Goal: Task Accomplishment & Management: Use online tool/utility

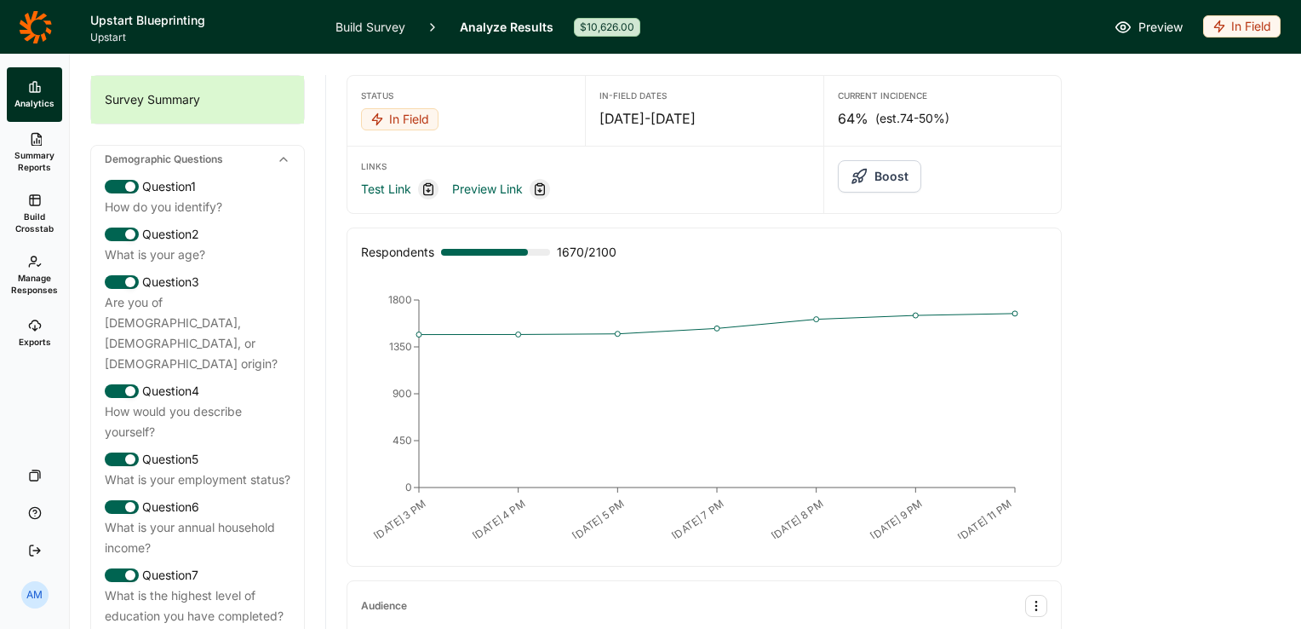
click at [358, 26] on link "Build Survey" at bounding box center [371, 27] width 70 height 54
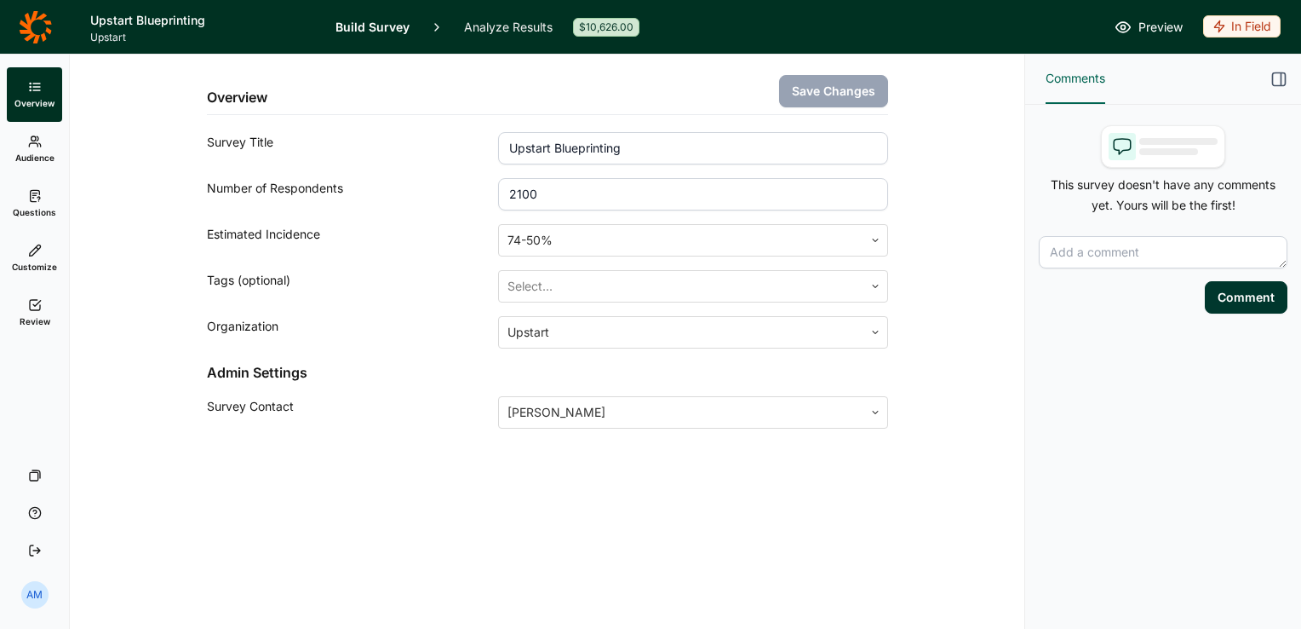
click at [36, 141] on use at bounding box center [34, 141] width 11 height 10
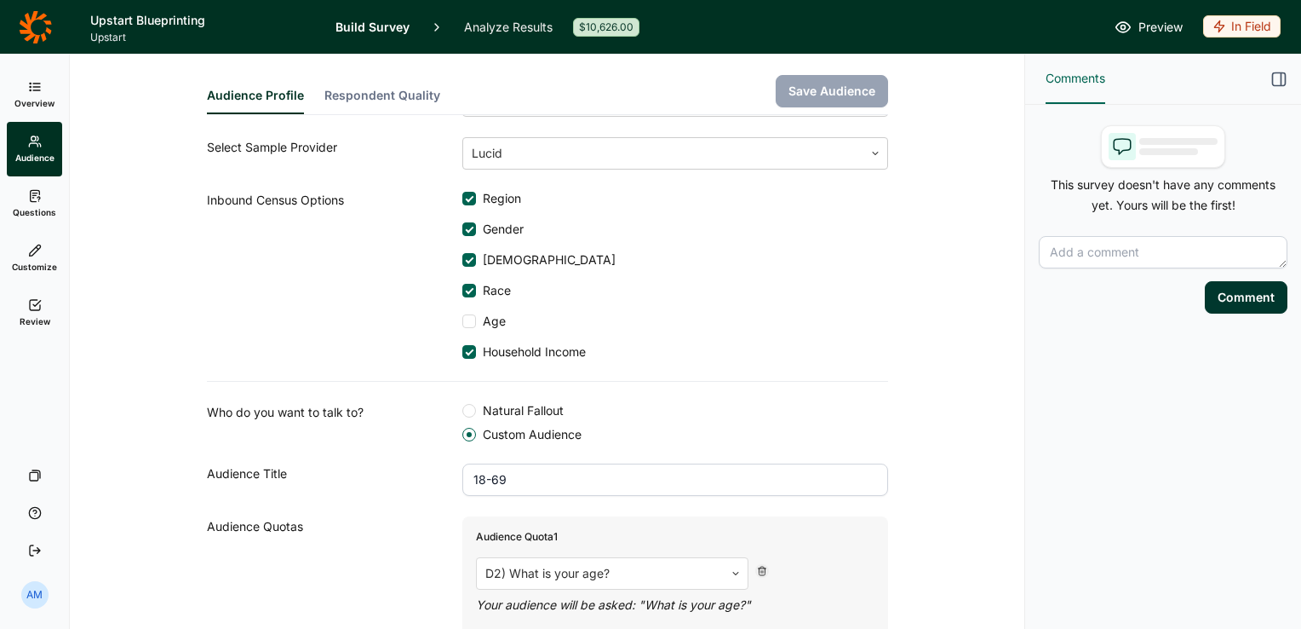
scroll to position [87, 0]
click at [511, 20] on link "Analyze Results" at bounding box center [508, 27] width 89 height 54
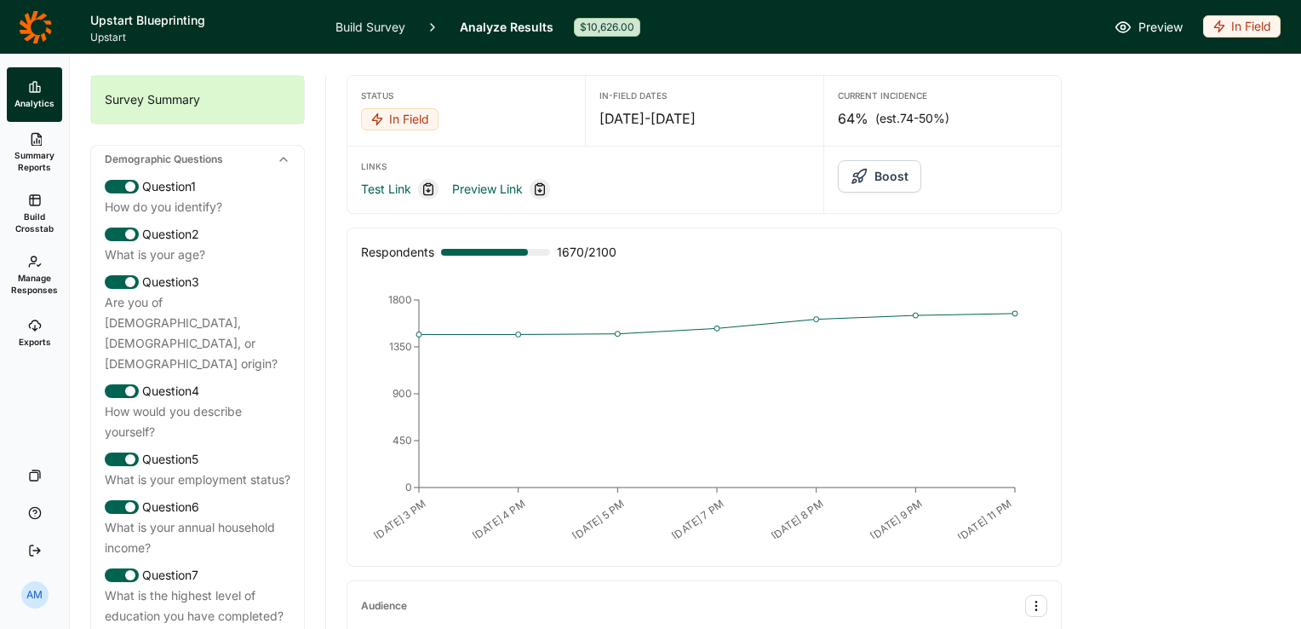
click at [36, 278] on span "Manage Responses" at bounding box center [34, 284] width 47 height 24
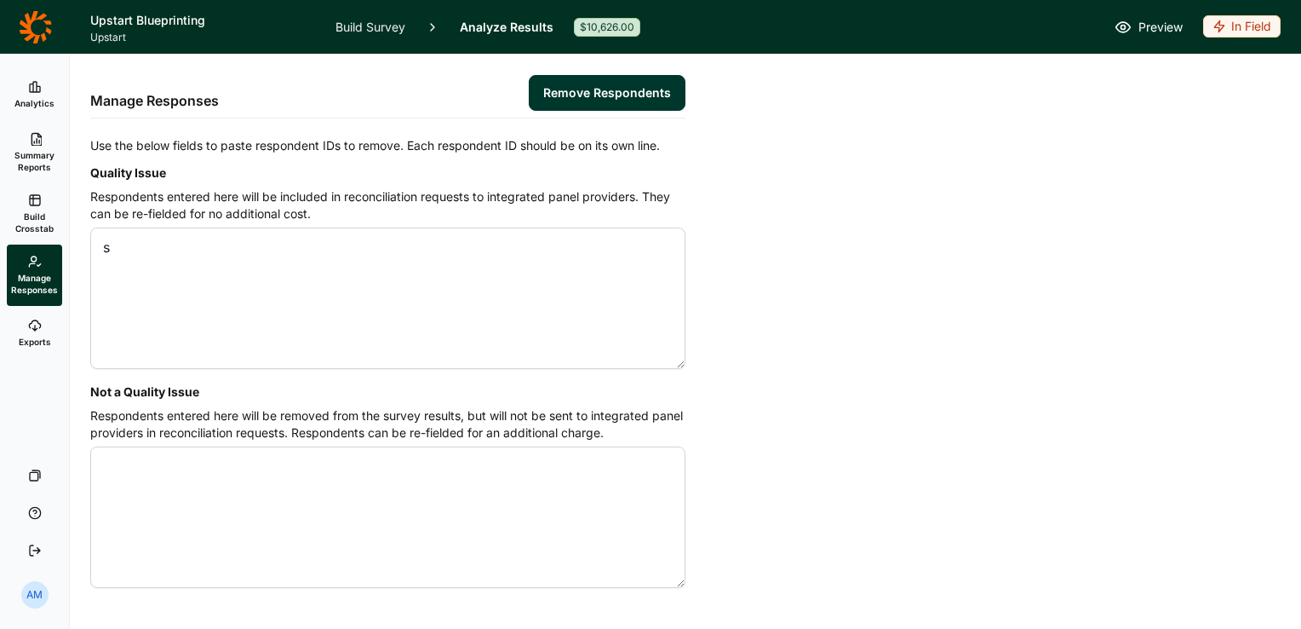
type textarea "s"
click at [35, 216] on span "Build Crosstab" at bounding box center [35, 222] width 42 height 24
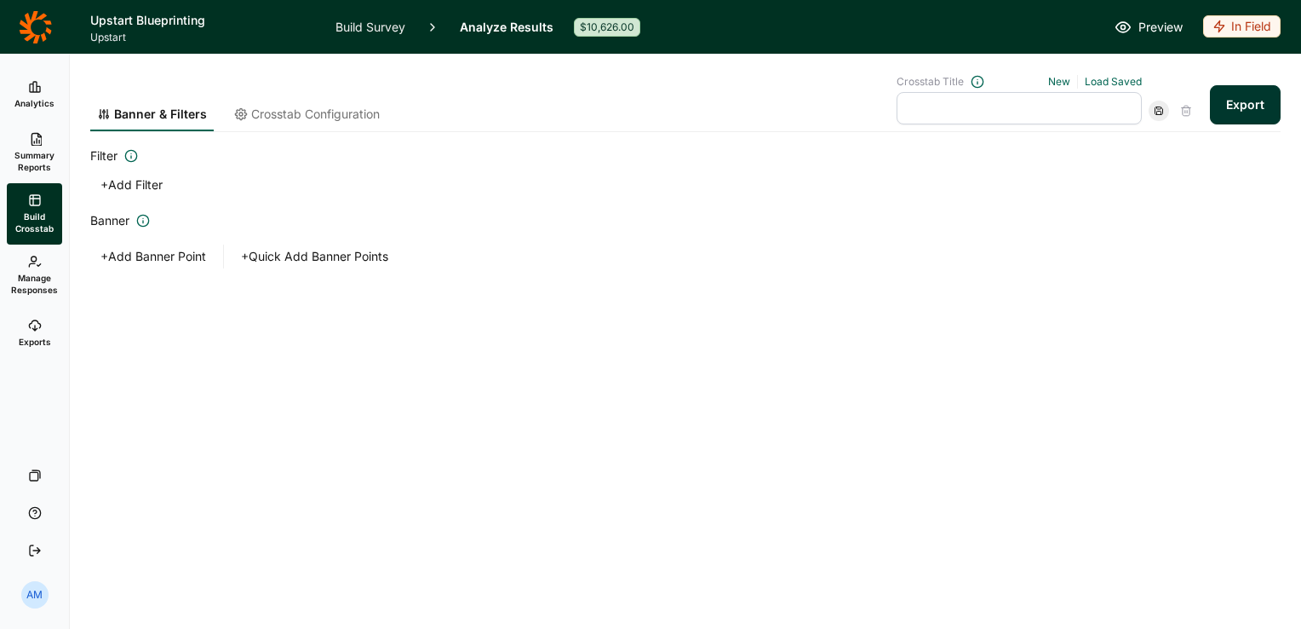
click at [1250, 100] on button "Export" at bounding box center [1245, 104] width 71 height 39
click at [1168, 579] on link "download your file here" at bounding box center [1145, 581] width 134 height 14
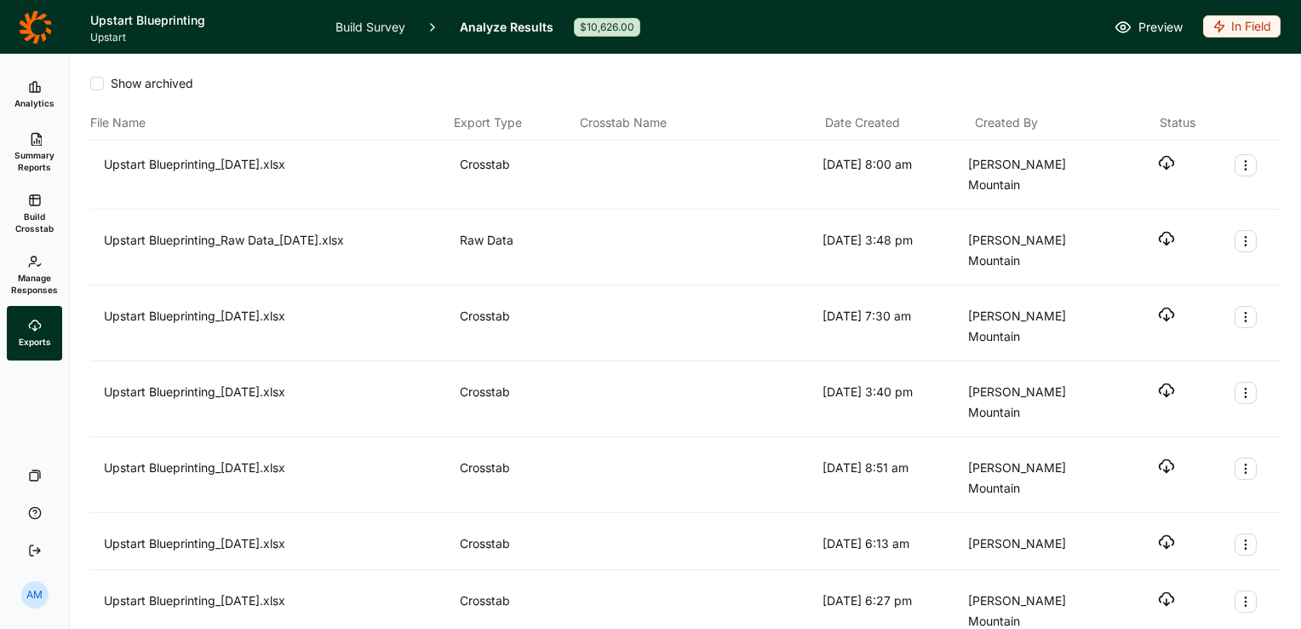
click at [1160, 162] on icon "button" at bounding box center [1166, 162] width 17 height 17
click at [37, 93] on icon at bounding box center [35, 87] width 14 height 14
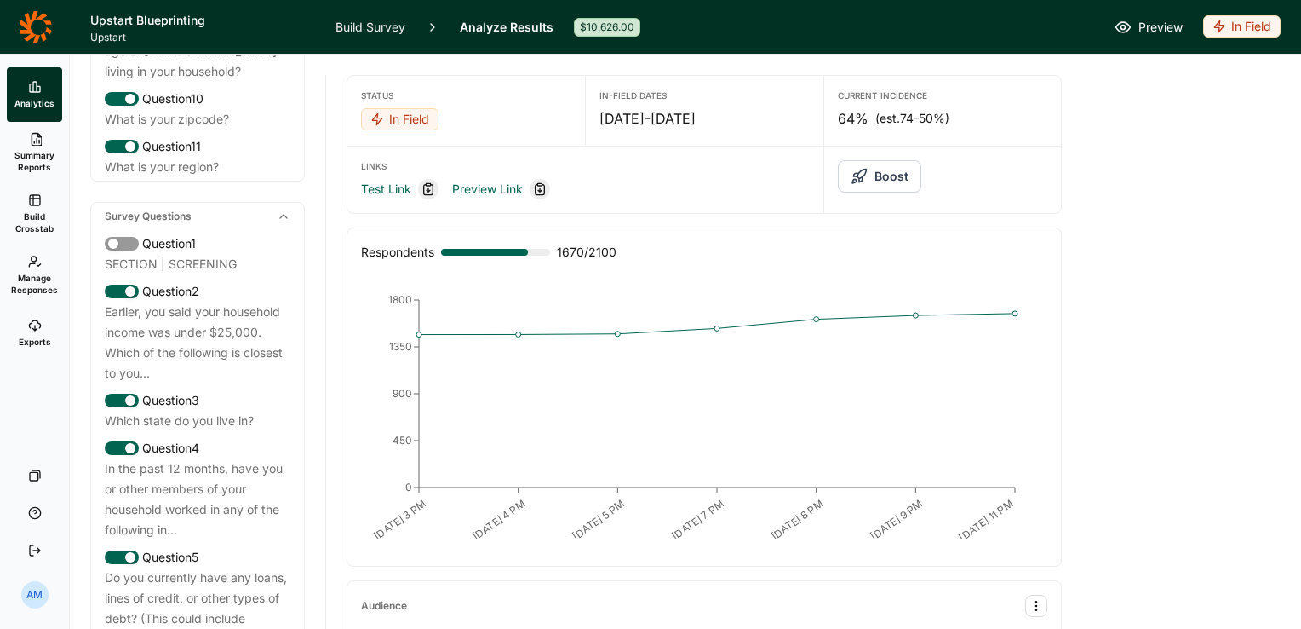
scroll to position [681, 0]
click at [44, 158] on span "Summary Reports" at bounding box center [35, 161] width 42 height 24
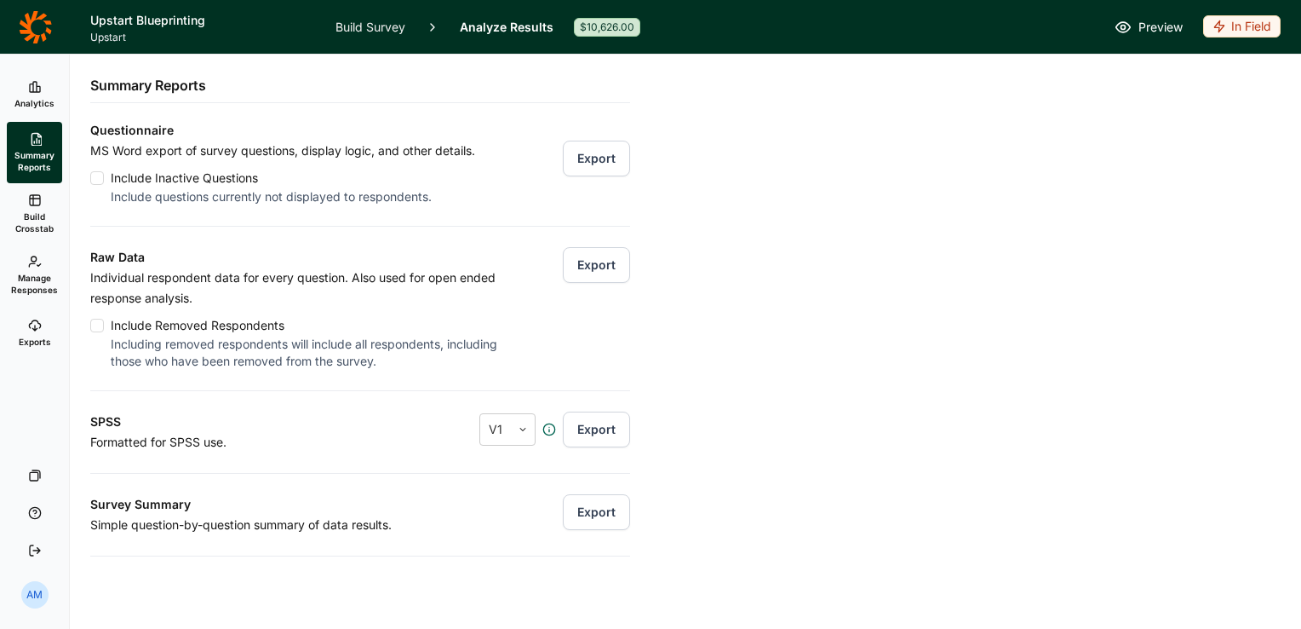
click at [585, 269] on button "Export" at bounding box center [596, 265] width 67 height 36
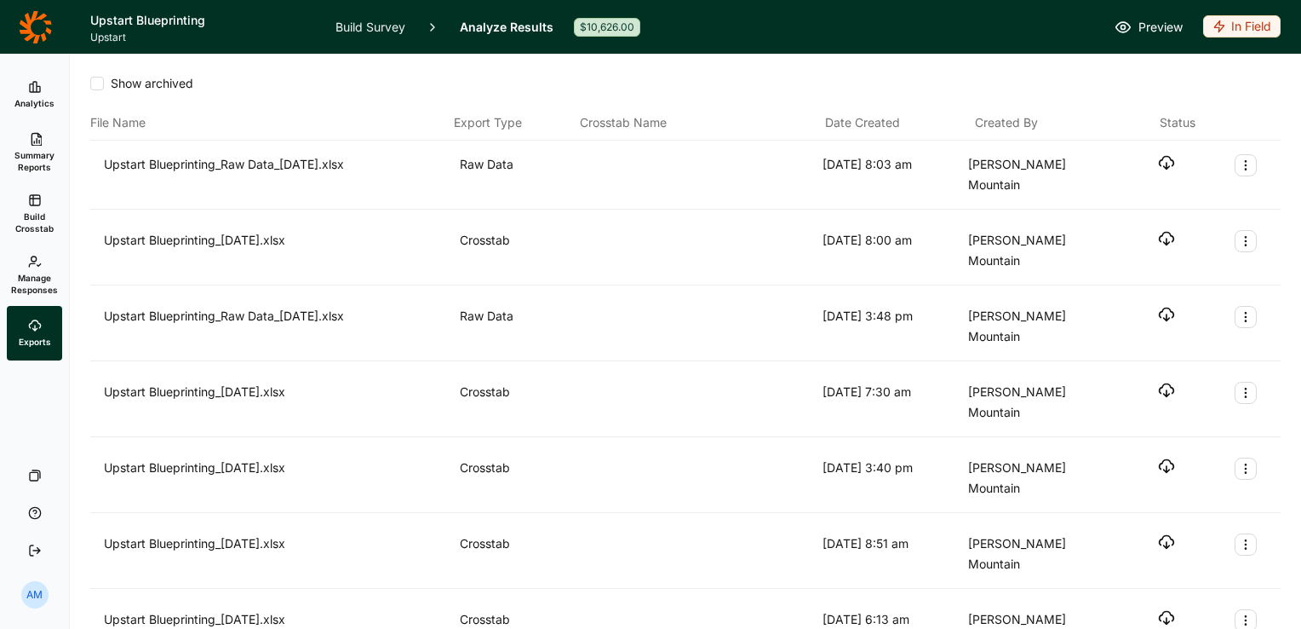
click at [1158, 162] on icon "button" at bounding box center [1166, 162] width 17 height 17
click at [31, 87] on icon at bounding box center [35, 87] width 14 height 14
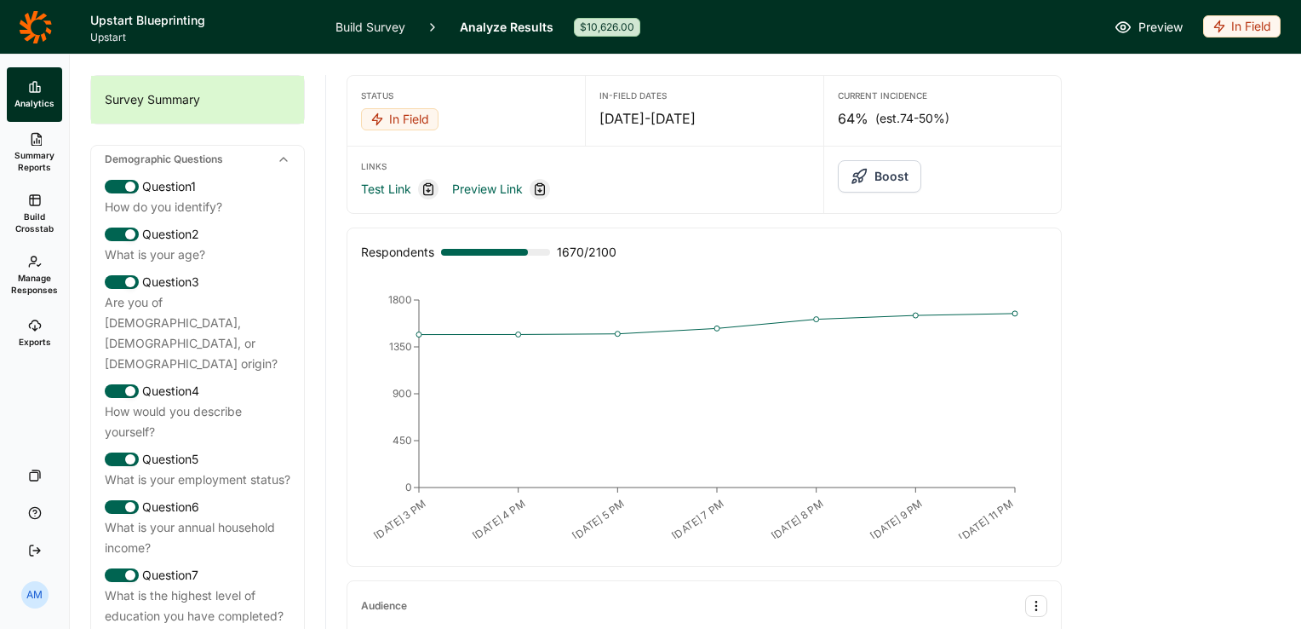
click at [391, 26] on link "Build Survey" at bounding box center [371, 27] width 70 height 54
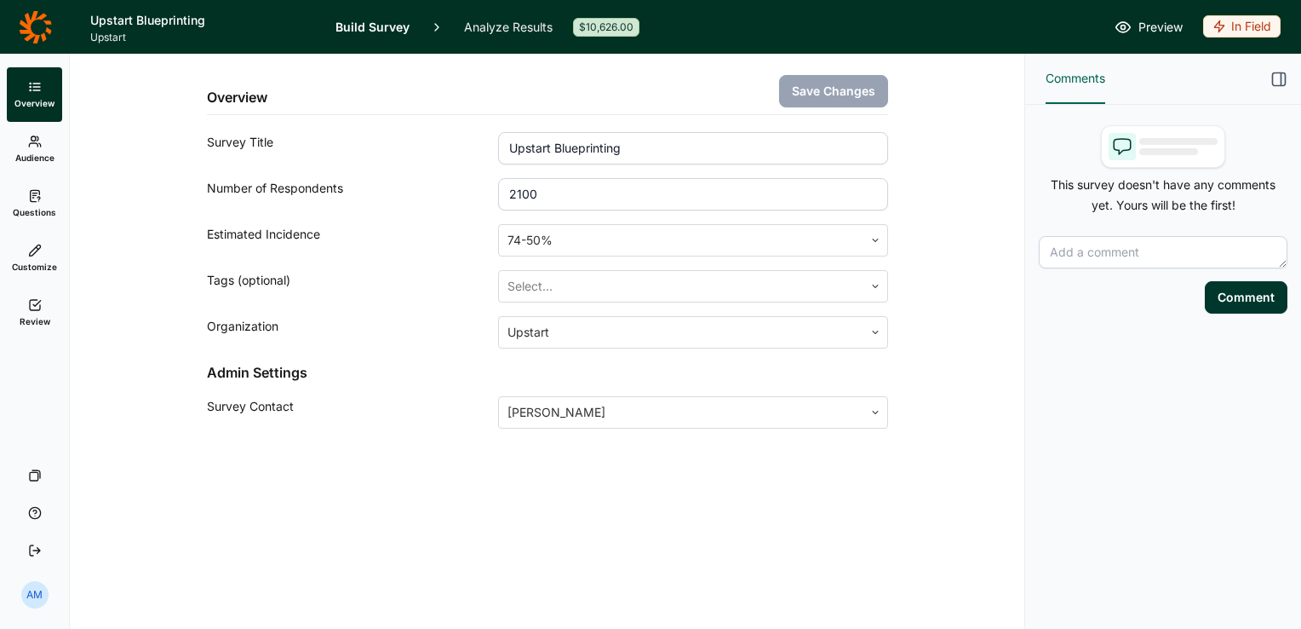
click at [44, 158] on span "Audience" at bounding box center [34, 158] width 39 height 12
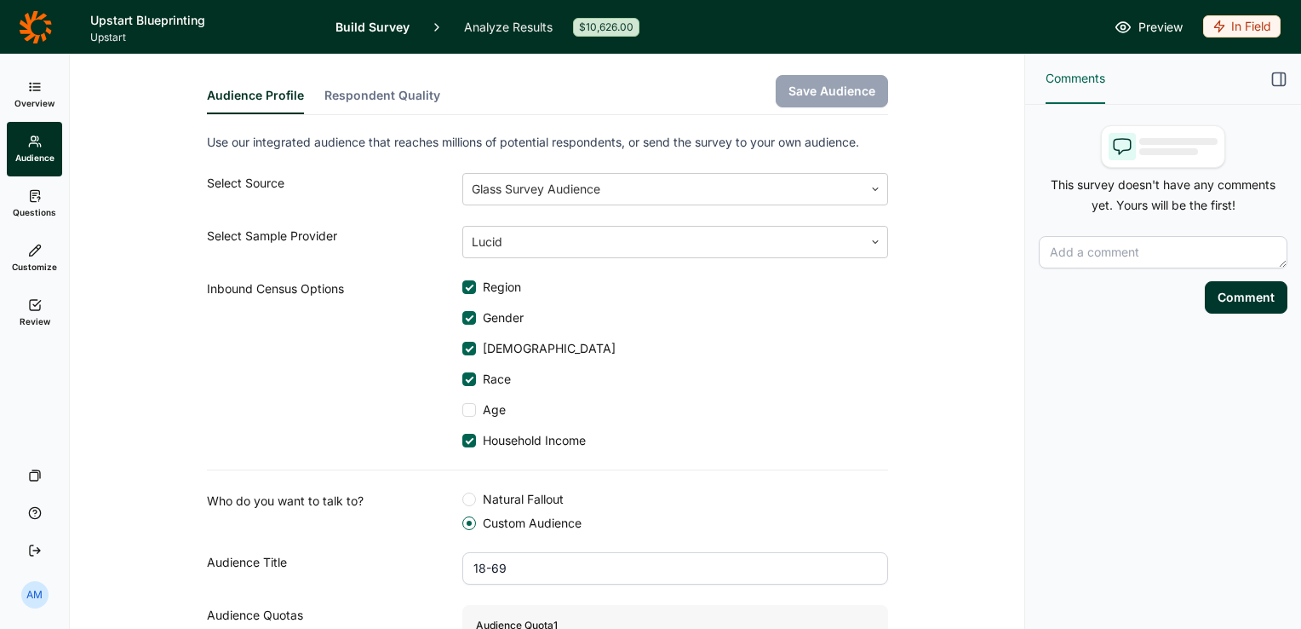
click at [34, 203] on link "Questions" at bounding box center [34, 203] width 55 height 55
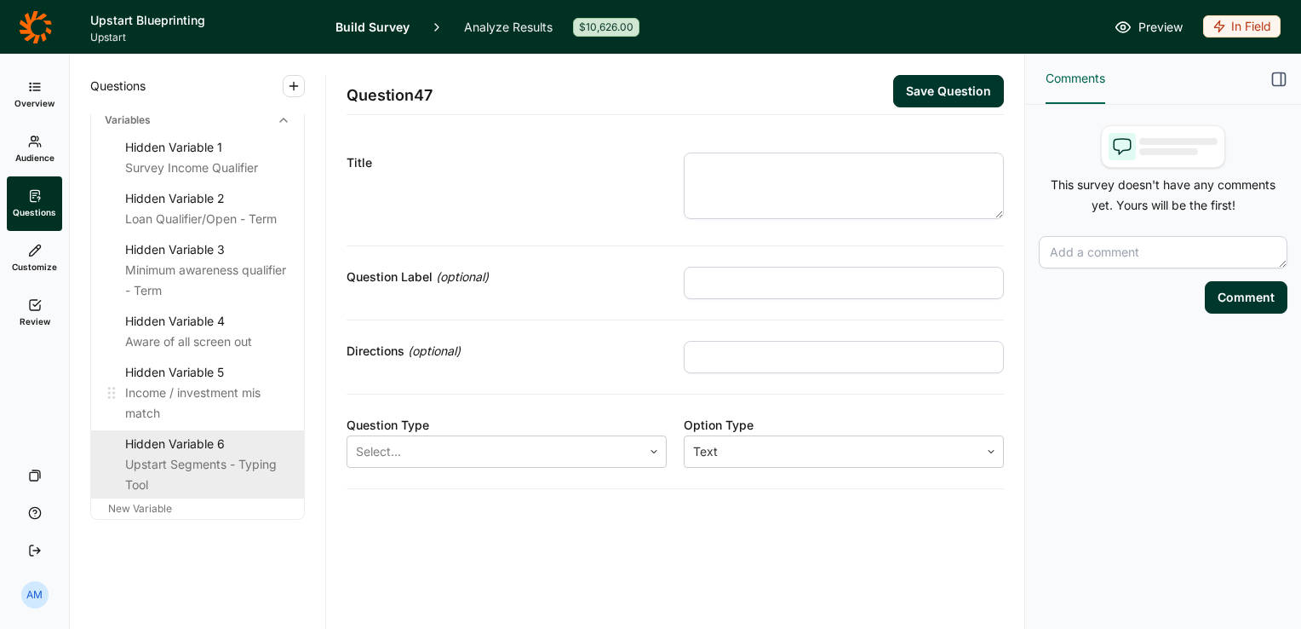
scroll to position [5443, 0]
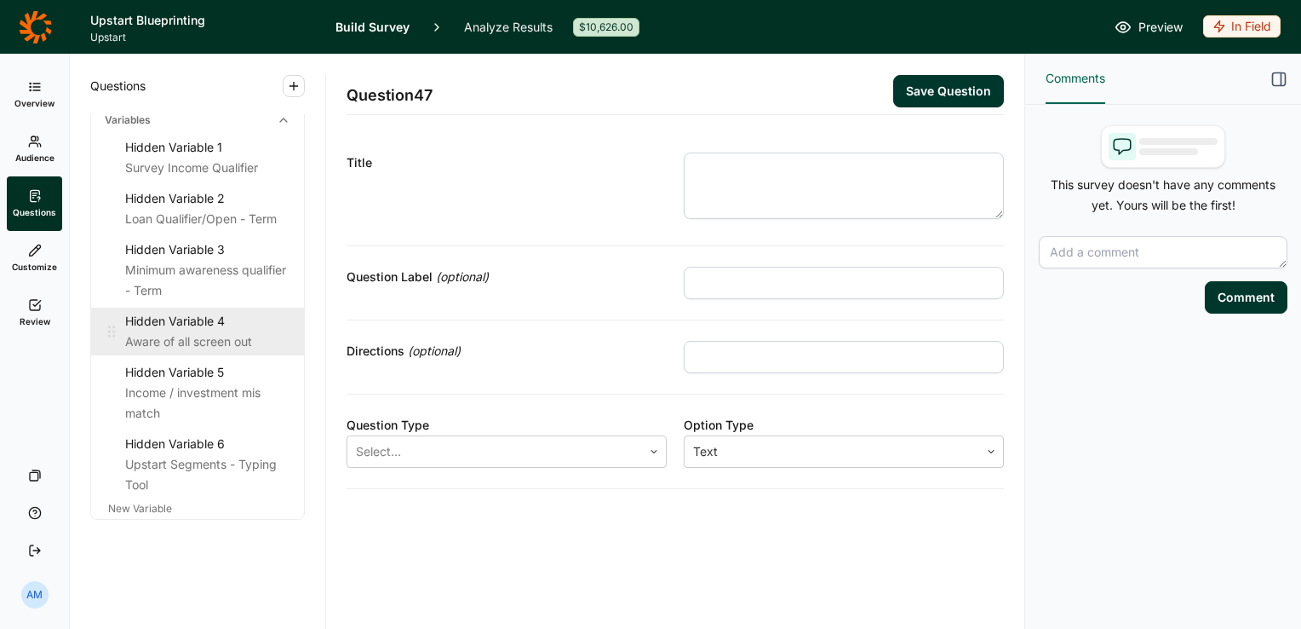
click at [189, 352] on div "Aware of all screen out" at bounding box center [207, 341] width 165 height 20
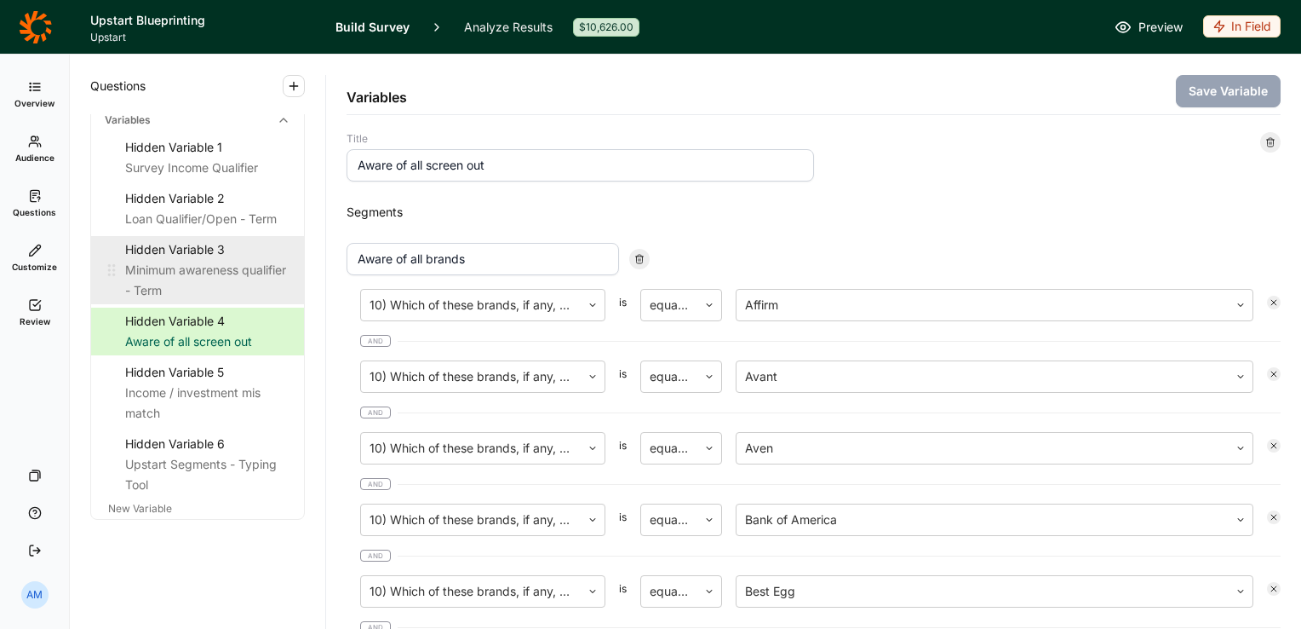
click at [167, 301] on div "Minimum awareness qualifier - Term" at bounding box center [207, 280] width 165 height 41
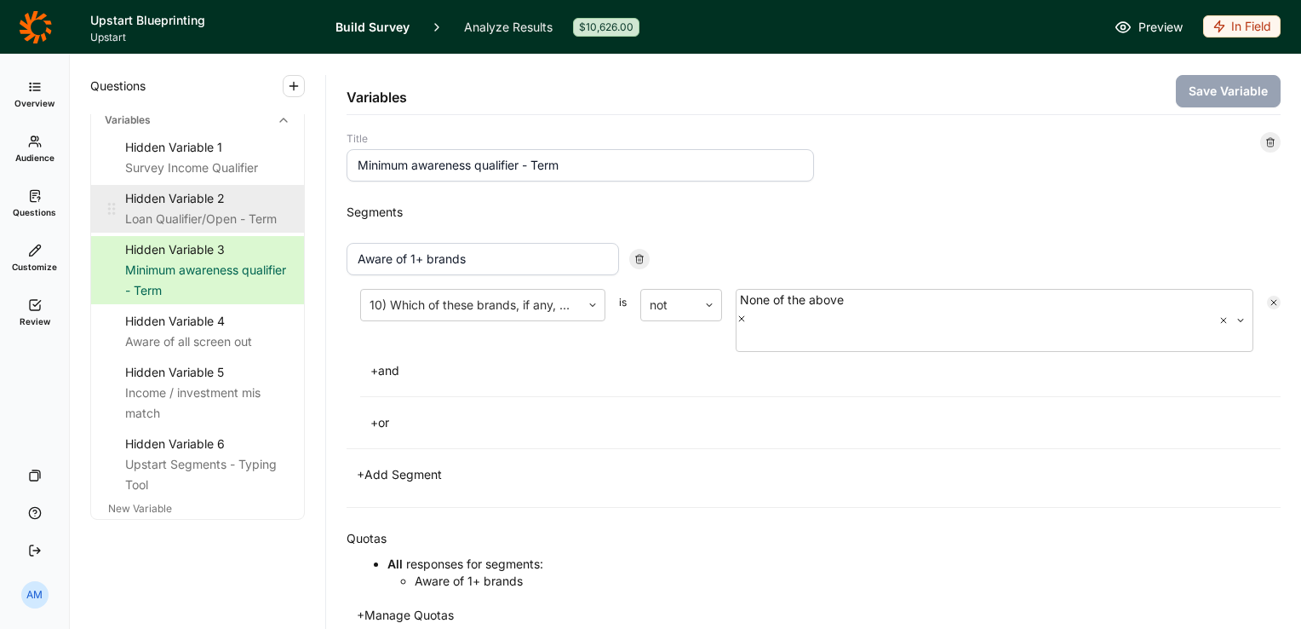
click at [175, 229] on div "Loan Qualifier/Open - Term" at bounding box center [207, 219] width 165 height 20
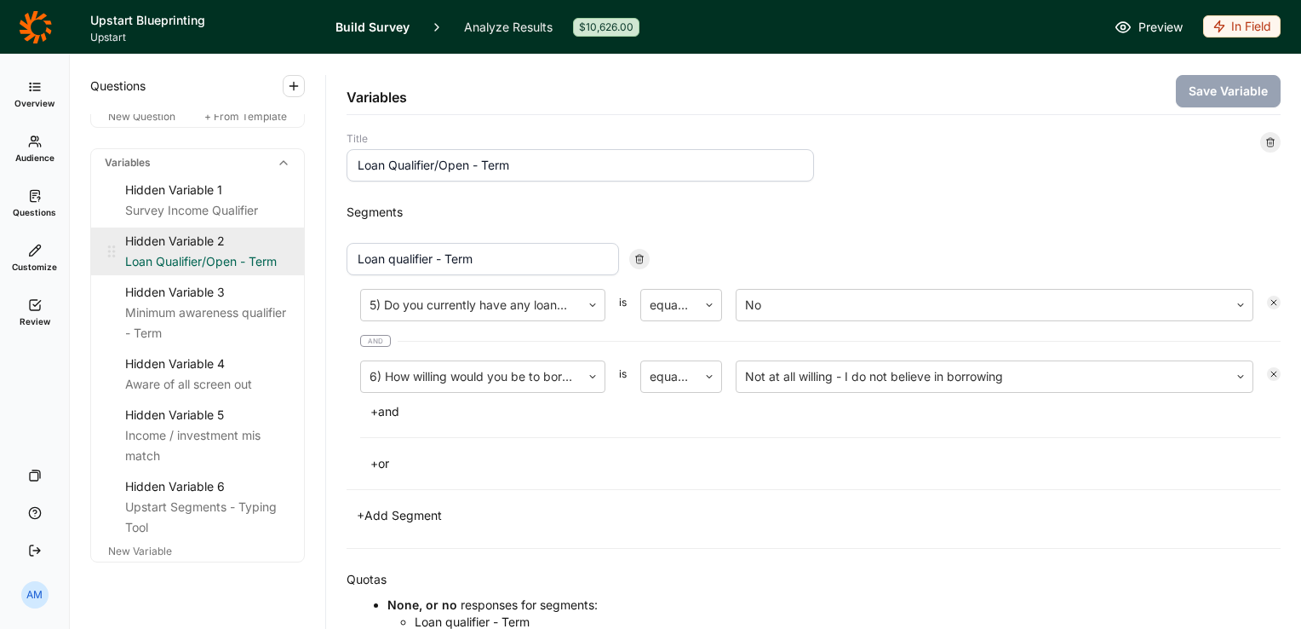
scroll to position [5399, 0]
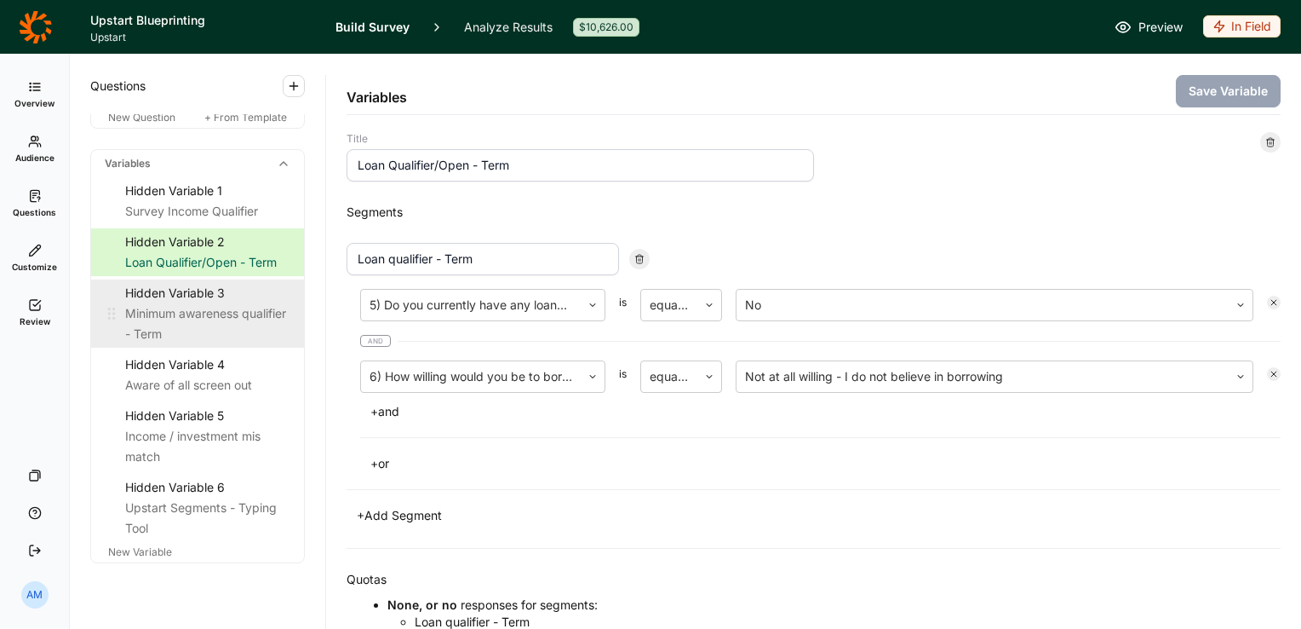
click at [179, 303] on div "Hidden Variable 3" at bounding box center [207, 293] width 165 height 20
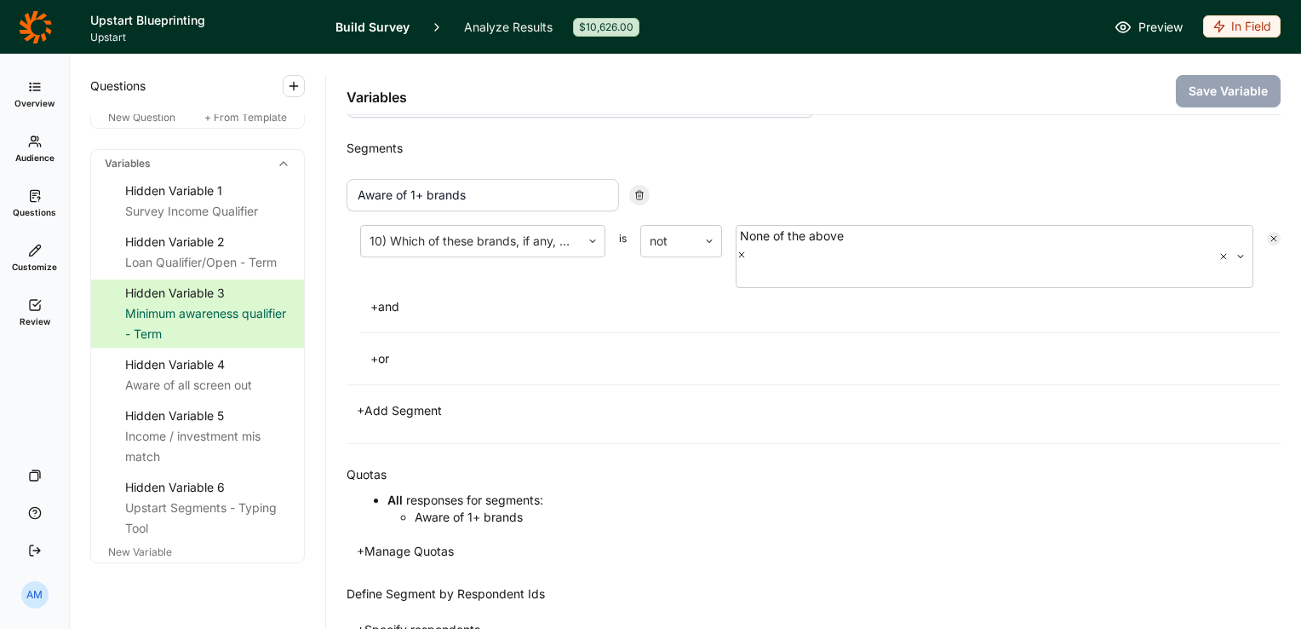
scroll to position [43, 0]
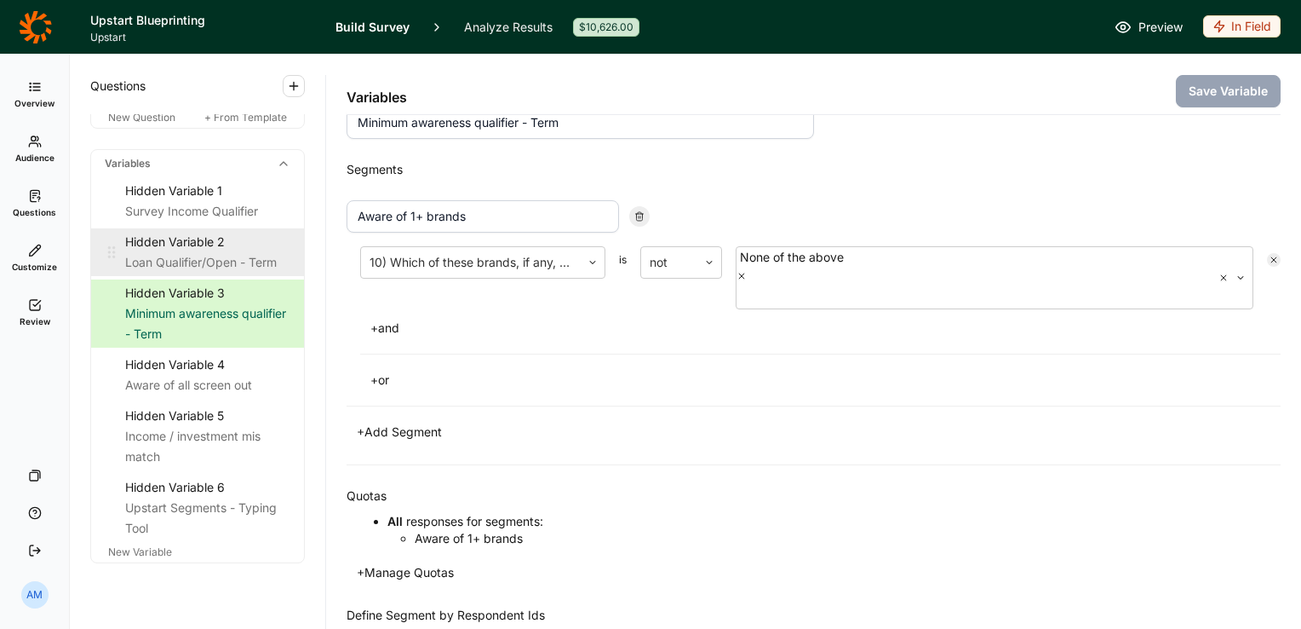
click at [204, 273] on div "Loan Qualifier/Open - Term" at bounding box center [207, 262] width 165 height 20
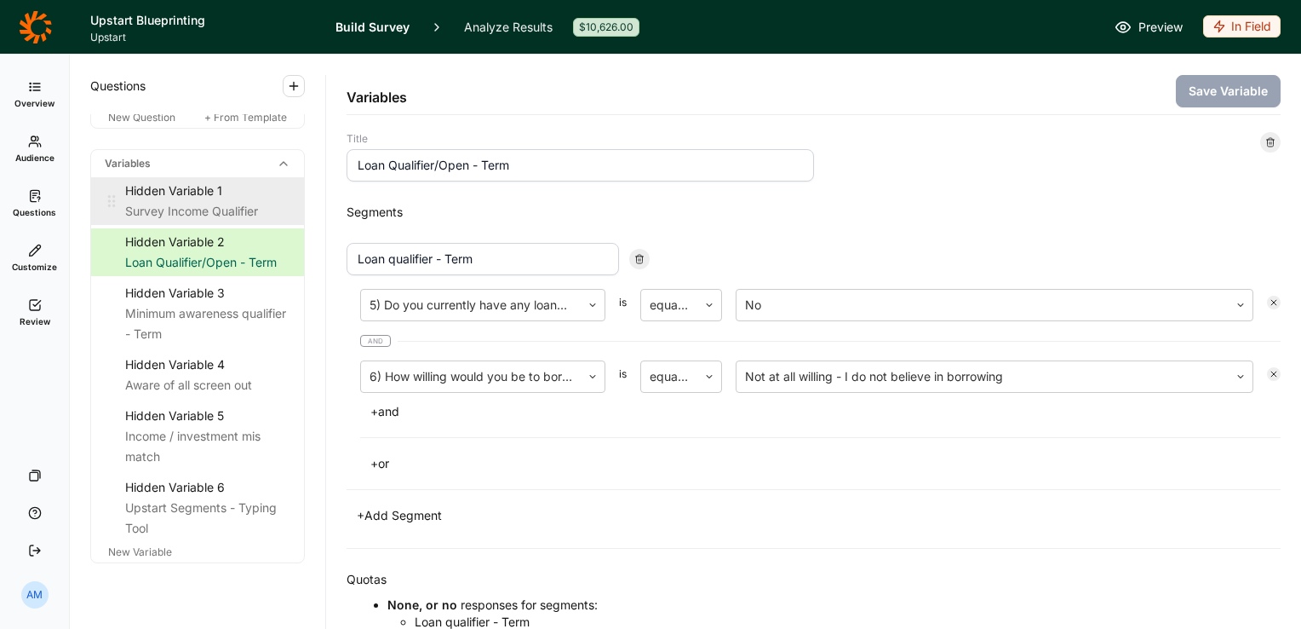
click at [192, 221] on div "Survey Income Qualifier" at bounding box center [207, 211] width 165 height 20
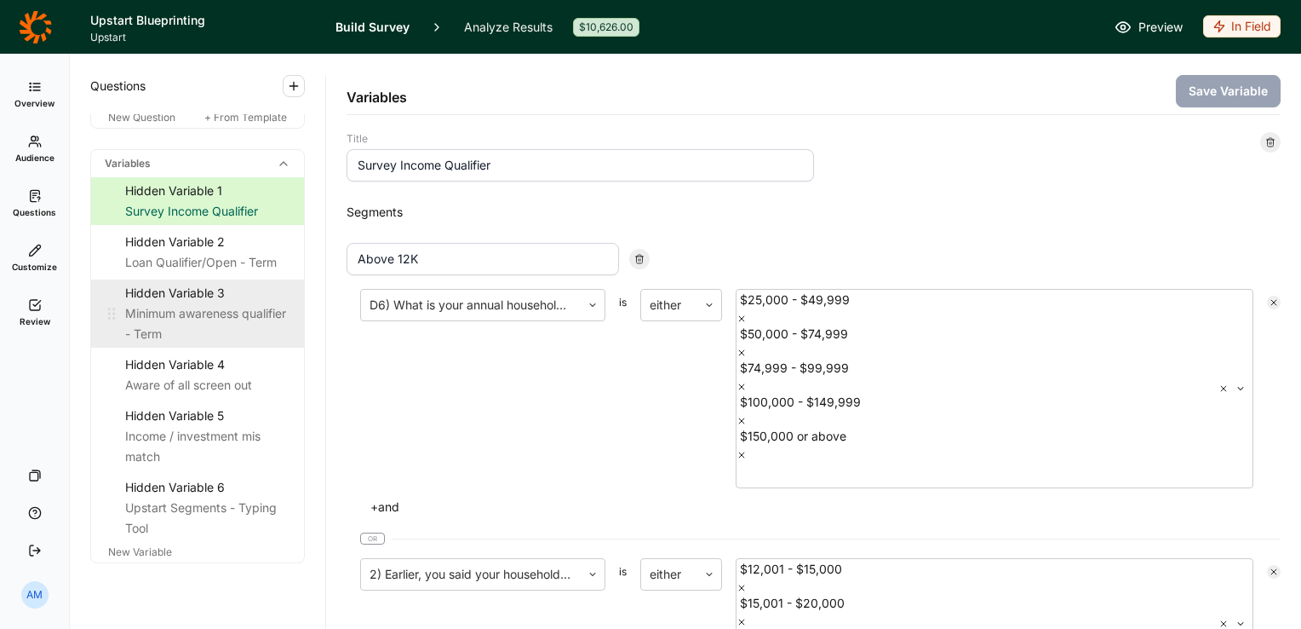
click at [212, 344] on div "Minimum awareness qualifier - Term" at bounding box center [207, 323] width 165 height 41
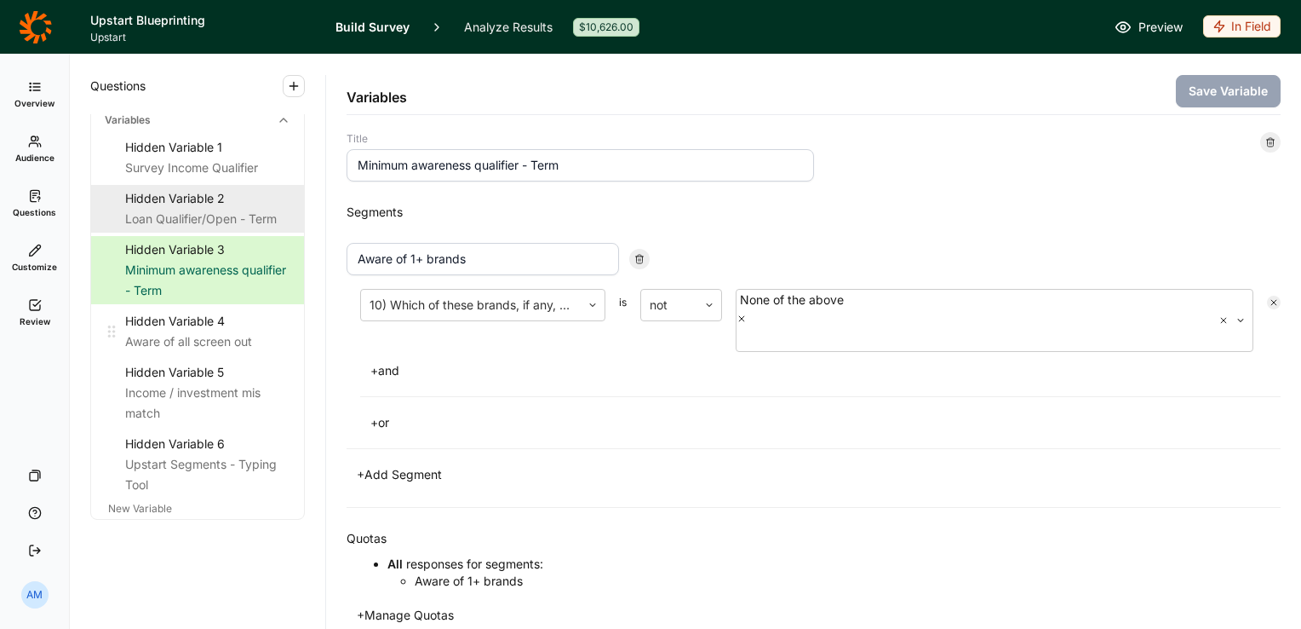
scroll to position [5522, 0]
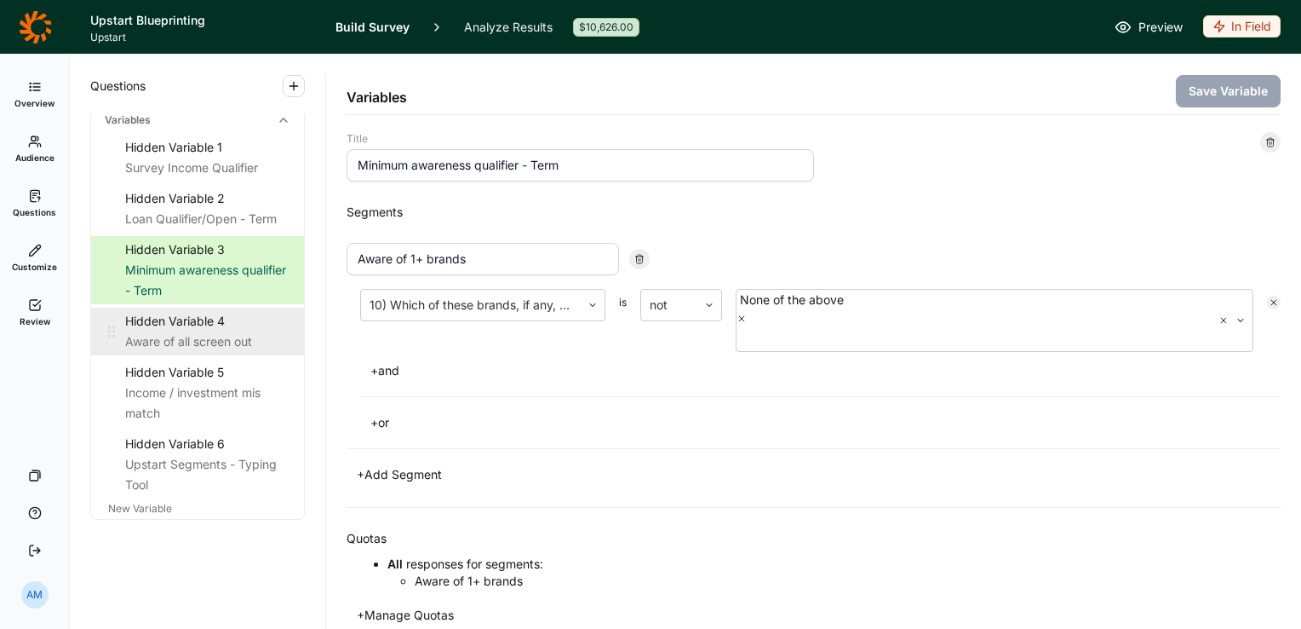
click at [192, 352] on div "Aware of all screen out" at bounding box center [207, 341] width 165 height 20
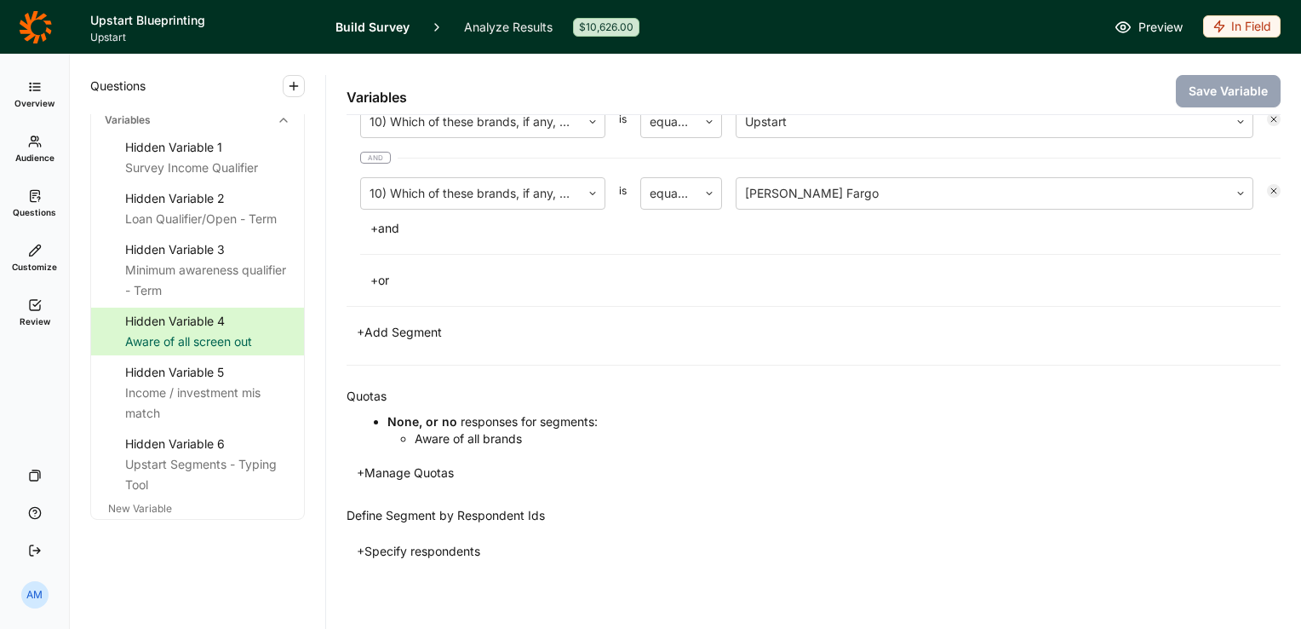
scroll to position [1686, 0]
click at [1196, 329] on div "+ Add Segment" at bounding box center [814, 331] width 934 height 24
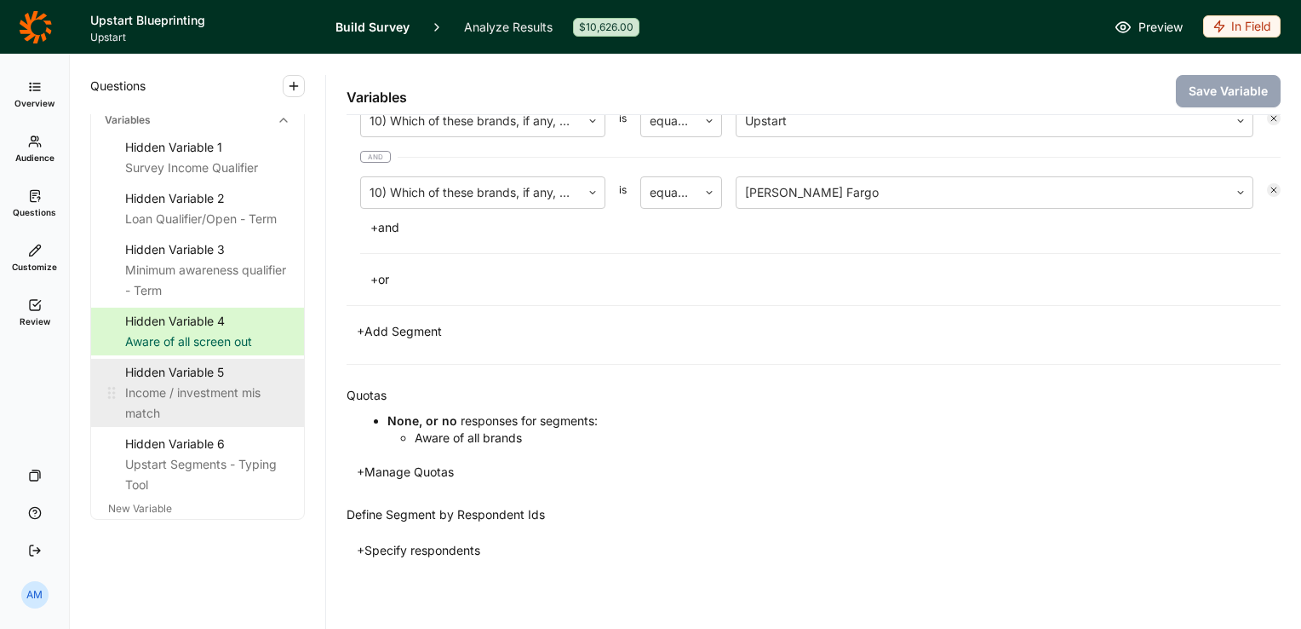
click at [179, 382] on div "Hidden Variable 5" at bounding box center [207, 372] width 165 height 20
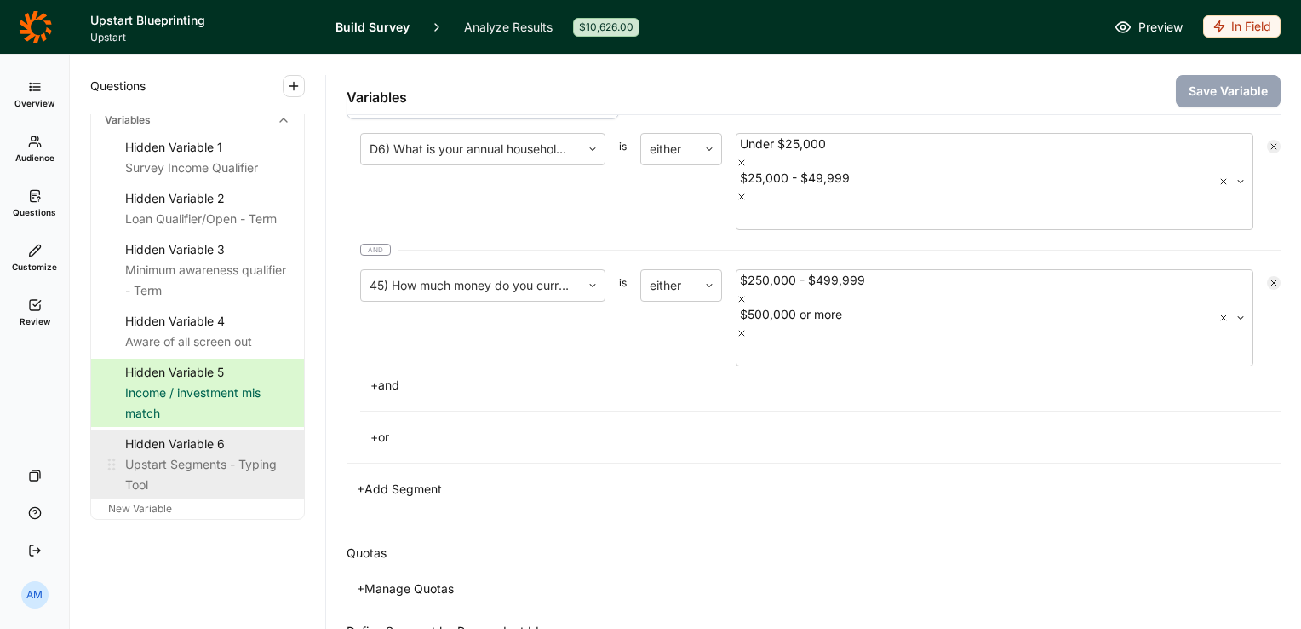
click at [178, 476] on div "Upstart Segments - Typing Tool" at bounding box center [207, 474] width 165 height 41
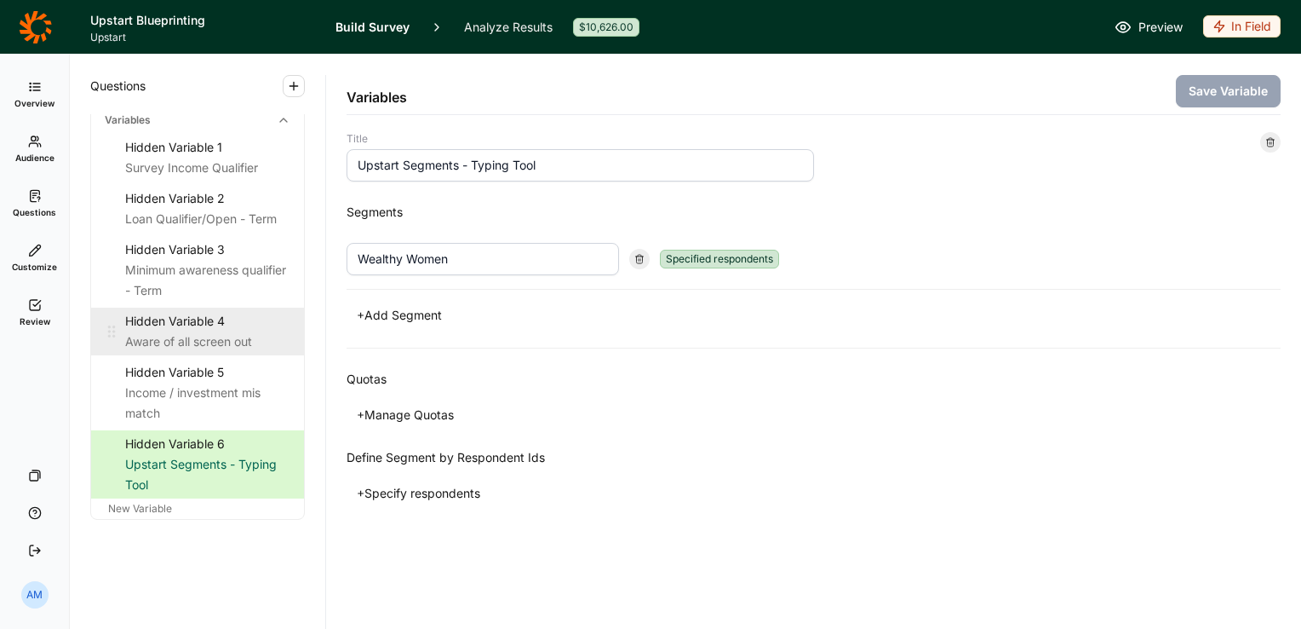
click at [204, 343] on div "Aware of all screen out" at bounding box center [207, 341] width 165 height 20
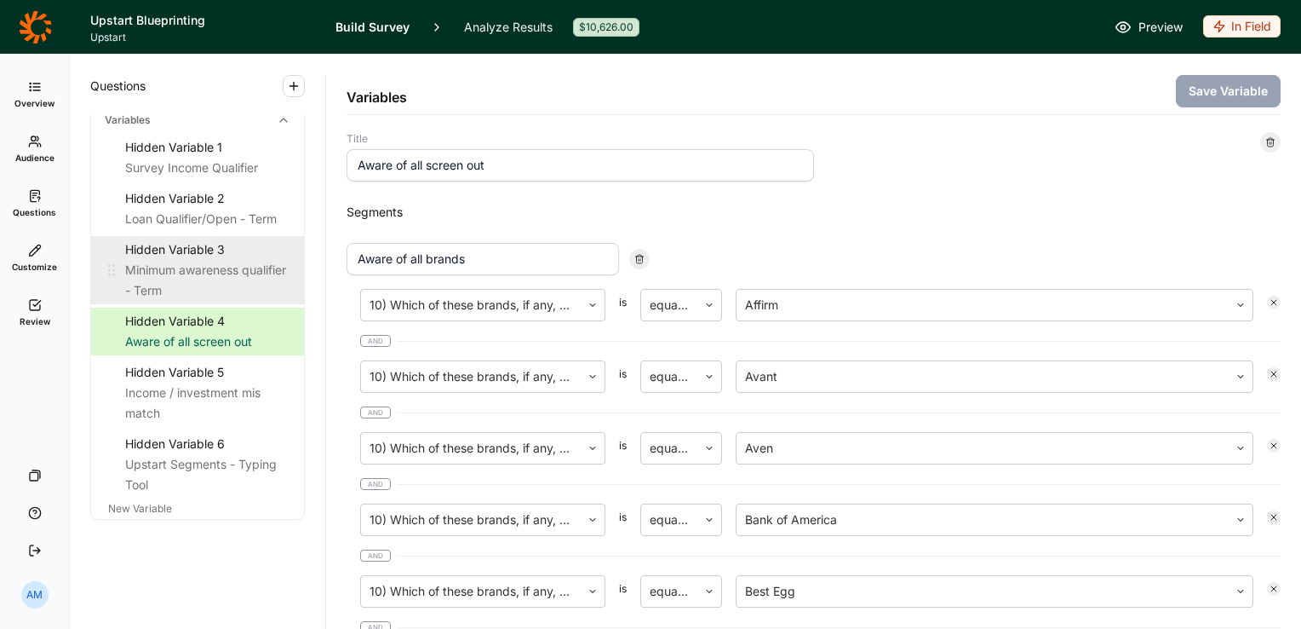
click at [215, 260] on div "Hidden Variable 3" at bounding box center [207, 249] width 165 height 20
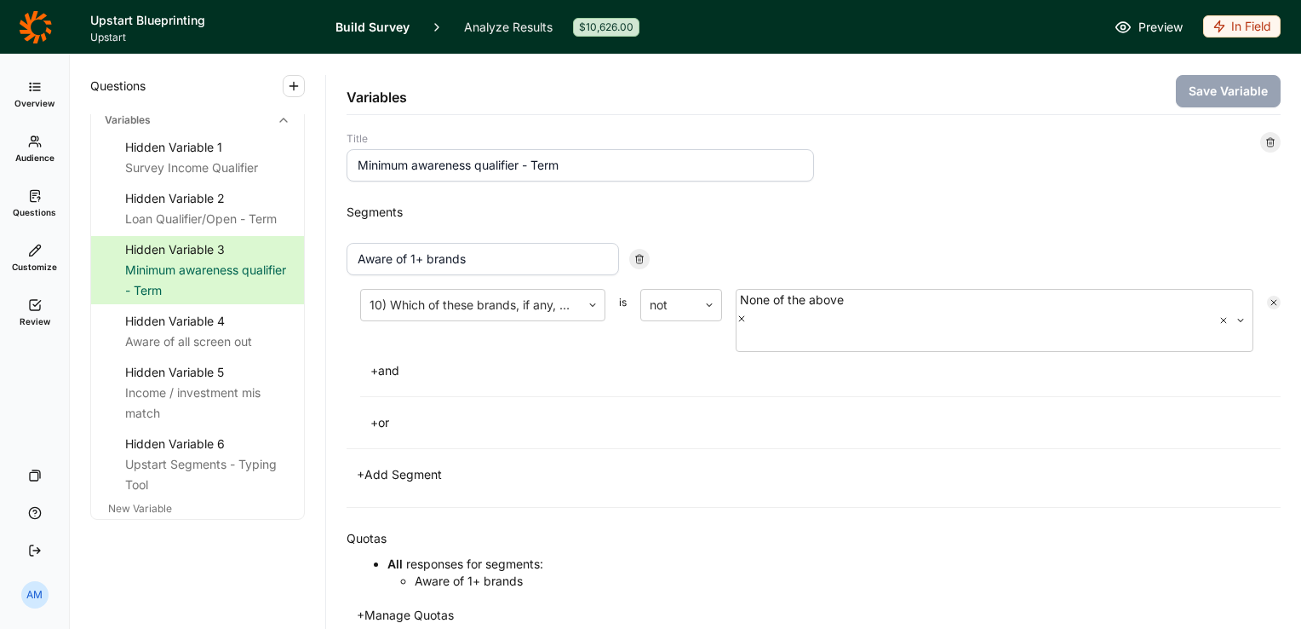
click at [1212, 154] on div "Title Minimum awareness qualifier - Term" at bounding box center [814, 156] width 934 height 49
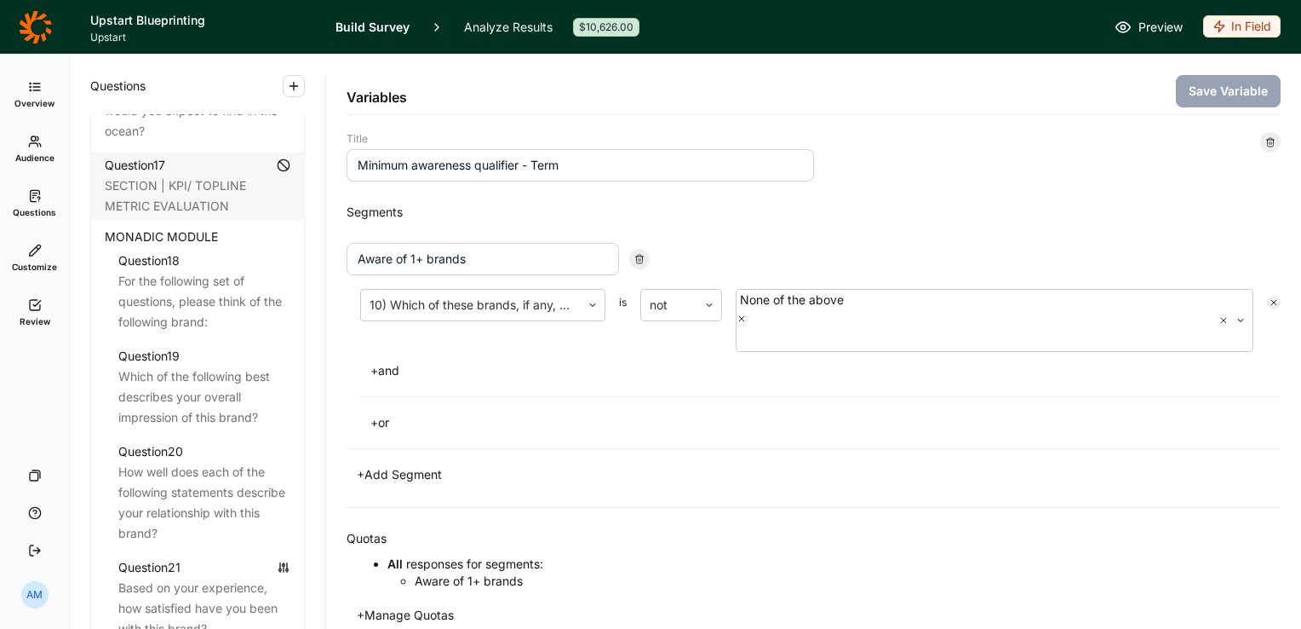
scroll to position [2371, 0]
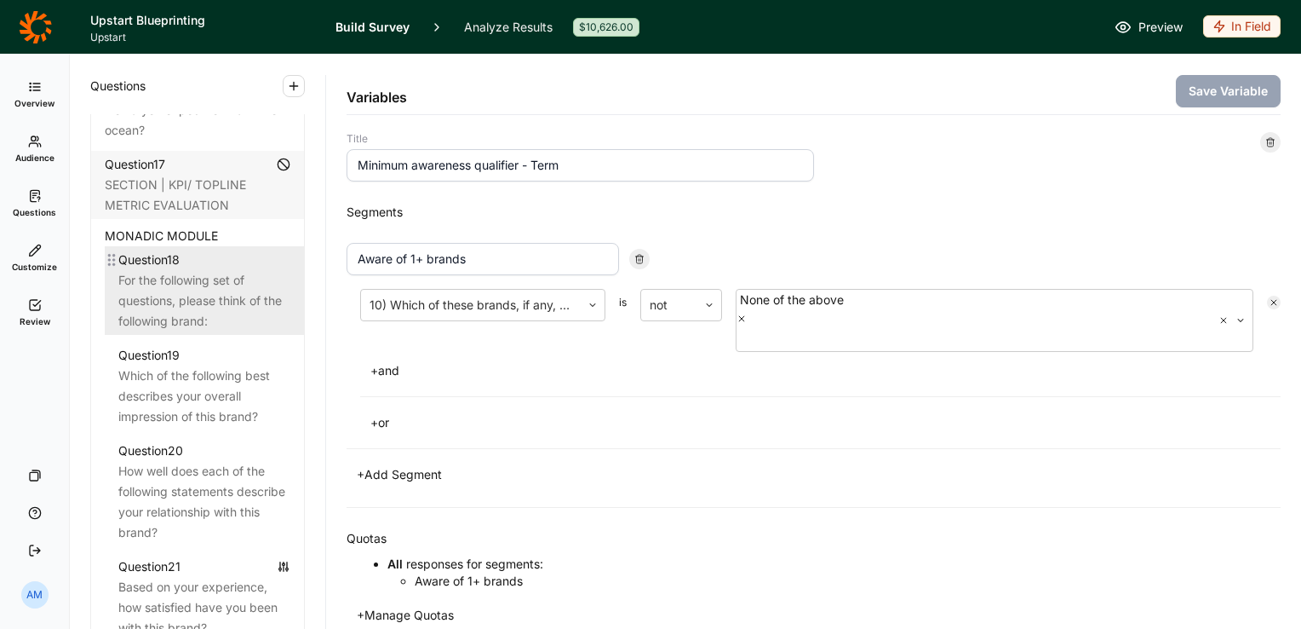
click at [194, 296] on div "For the following set of questions, please think of the following brand:" at bounding box center [204, 300] width 172 height 61
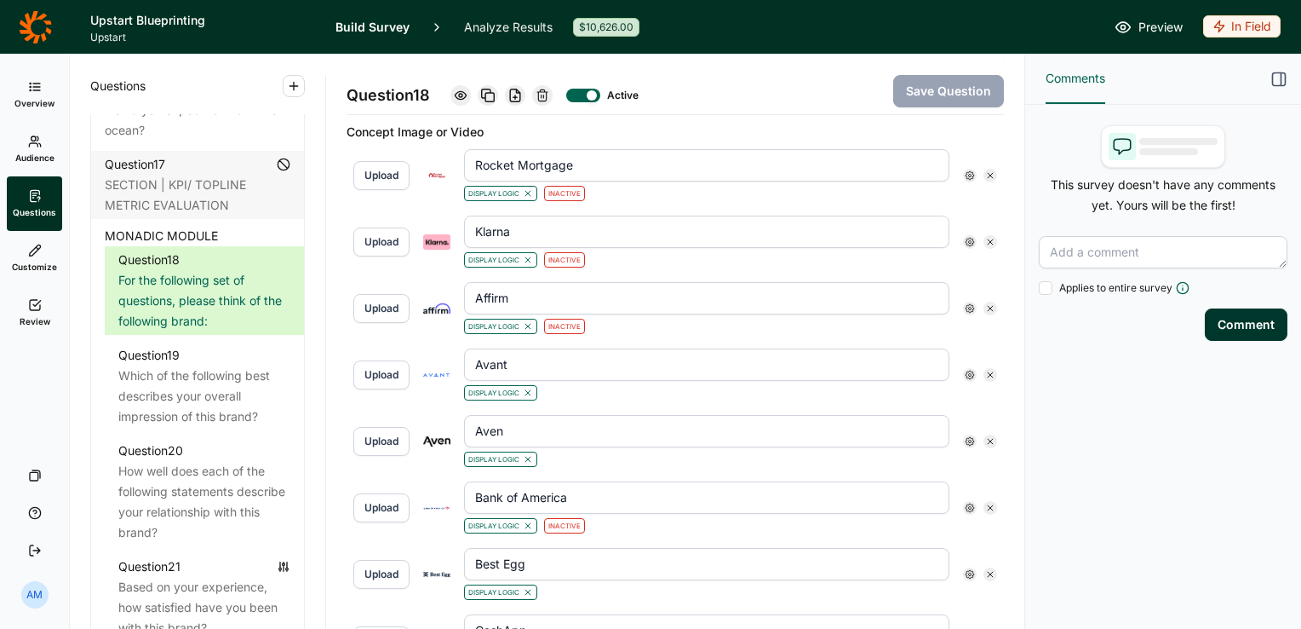
scroll to position [643, 0]
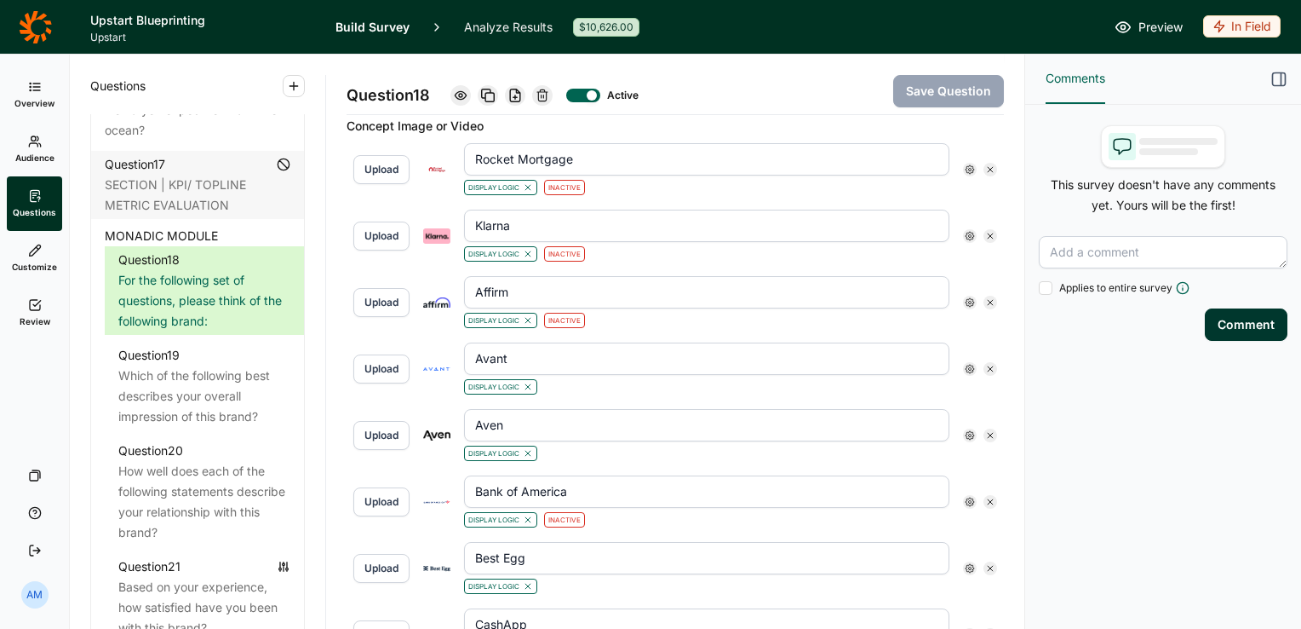
click at [45, 398] on div "Overview Audience Questions Customize Review Your Surveys Help Log Out" at bounding box center [34, 318] width 69 height 502
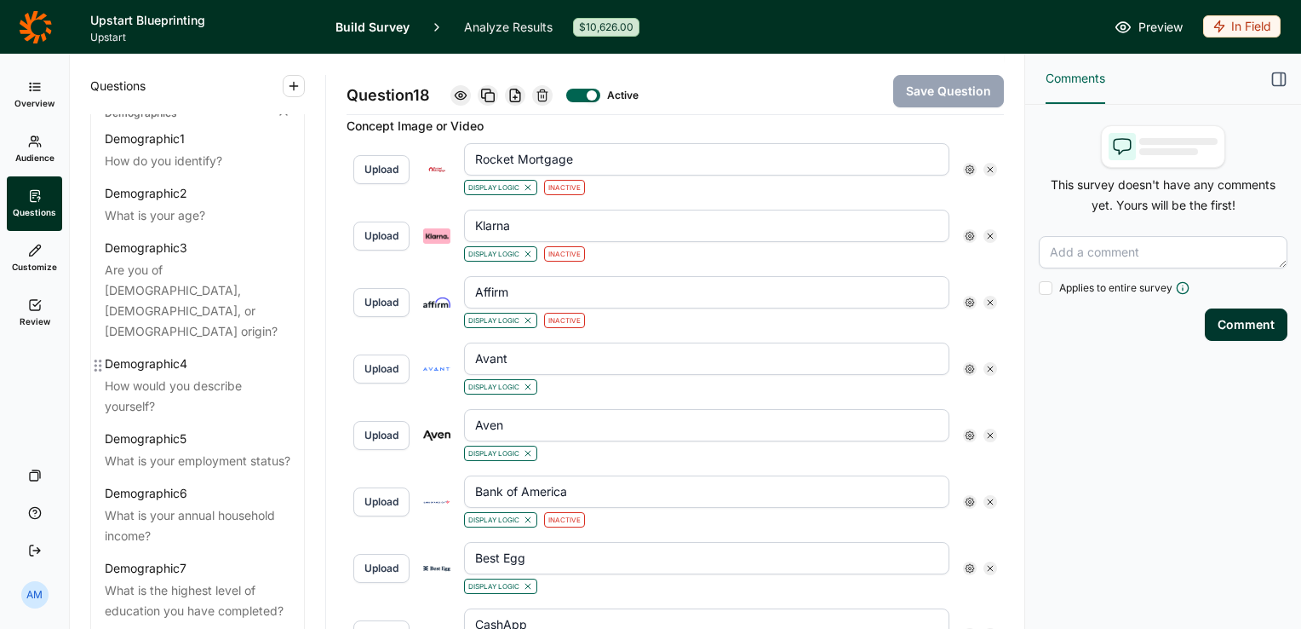
scroll to position [0, 0]
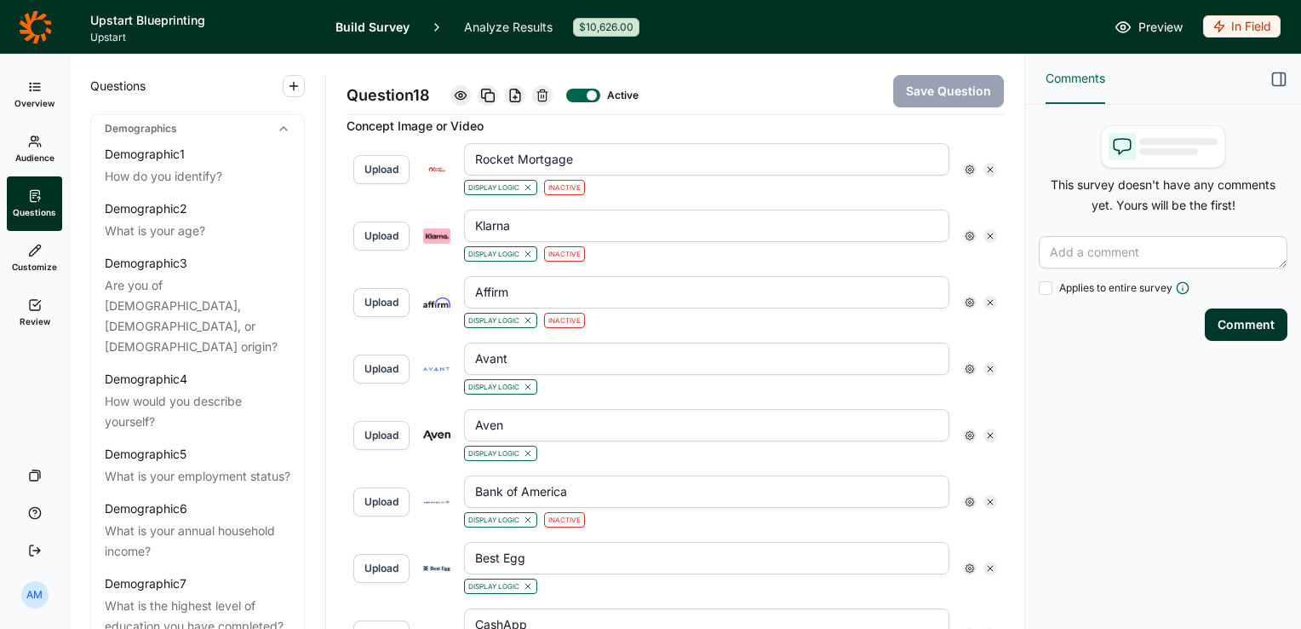
click at [535, 18] on link "Analyze Results" at bounding box center [508, 27] width 89 height 54
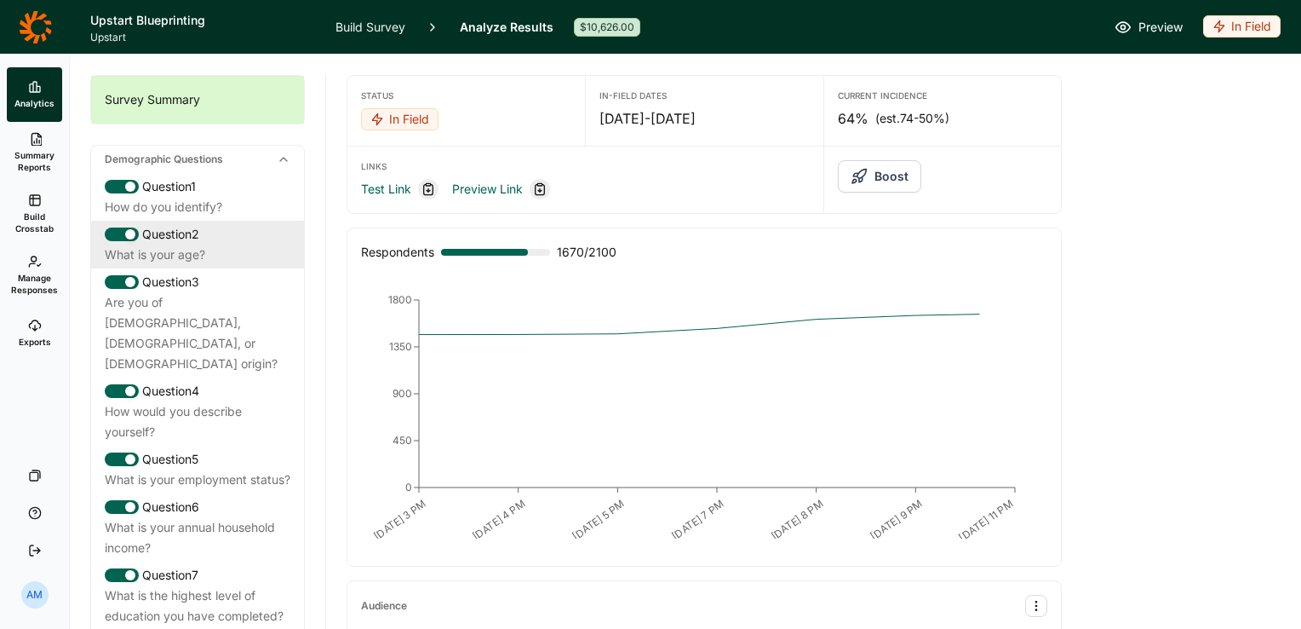
click at [210, 233] on div "Question 2" at bounding box center [198, 234] width 186 height 20
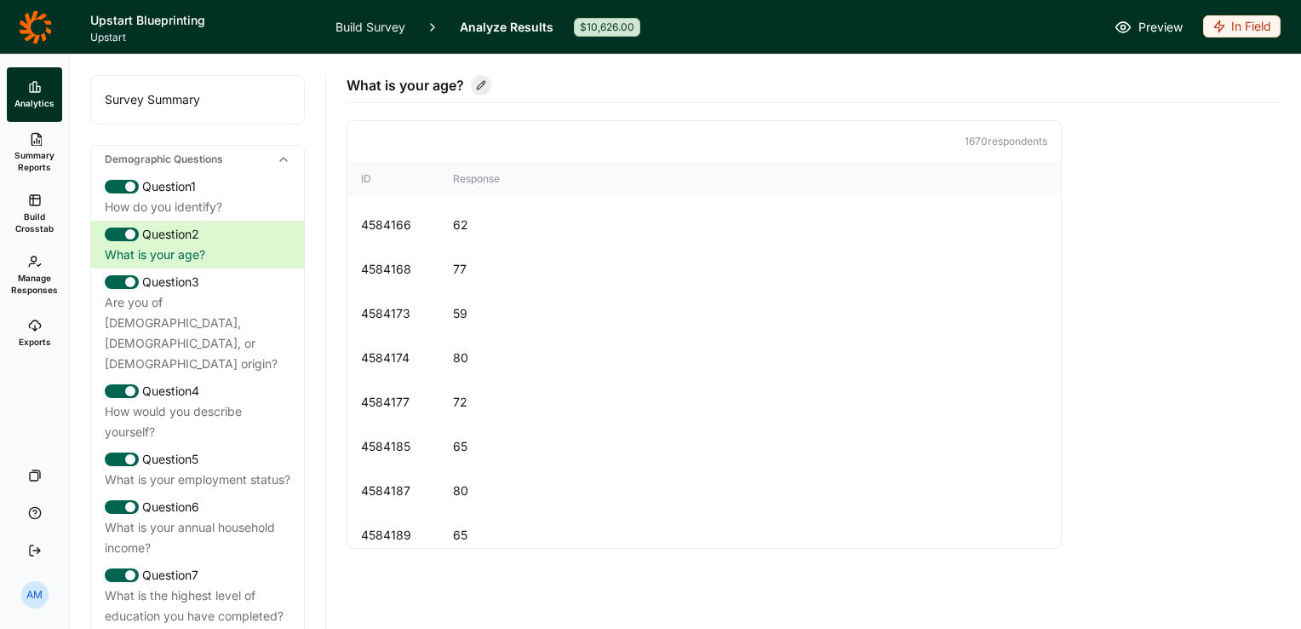
click at [48, 336] on span "Exports" at bounding box center [35, 342] width 32 height 12
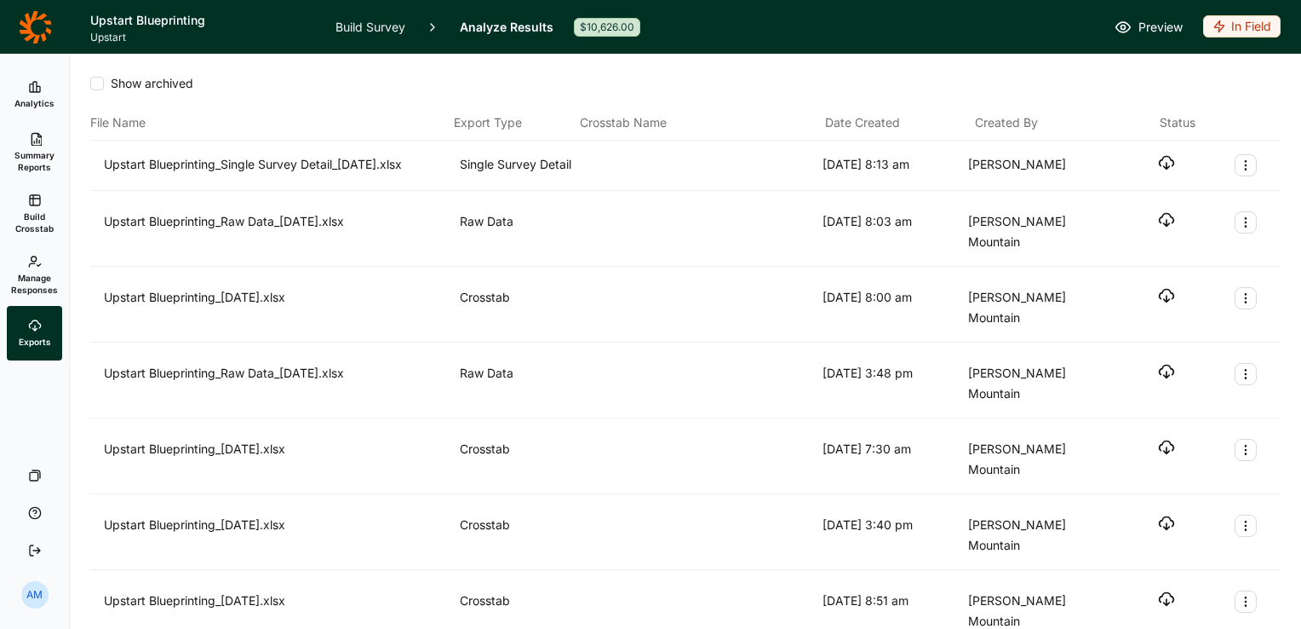
click at [1158, 287] on icon "button" at bounding box center [1166, 295] width 17 height 17
